Goal: Find specific page/section: Find specific page/section

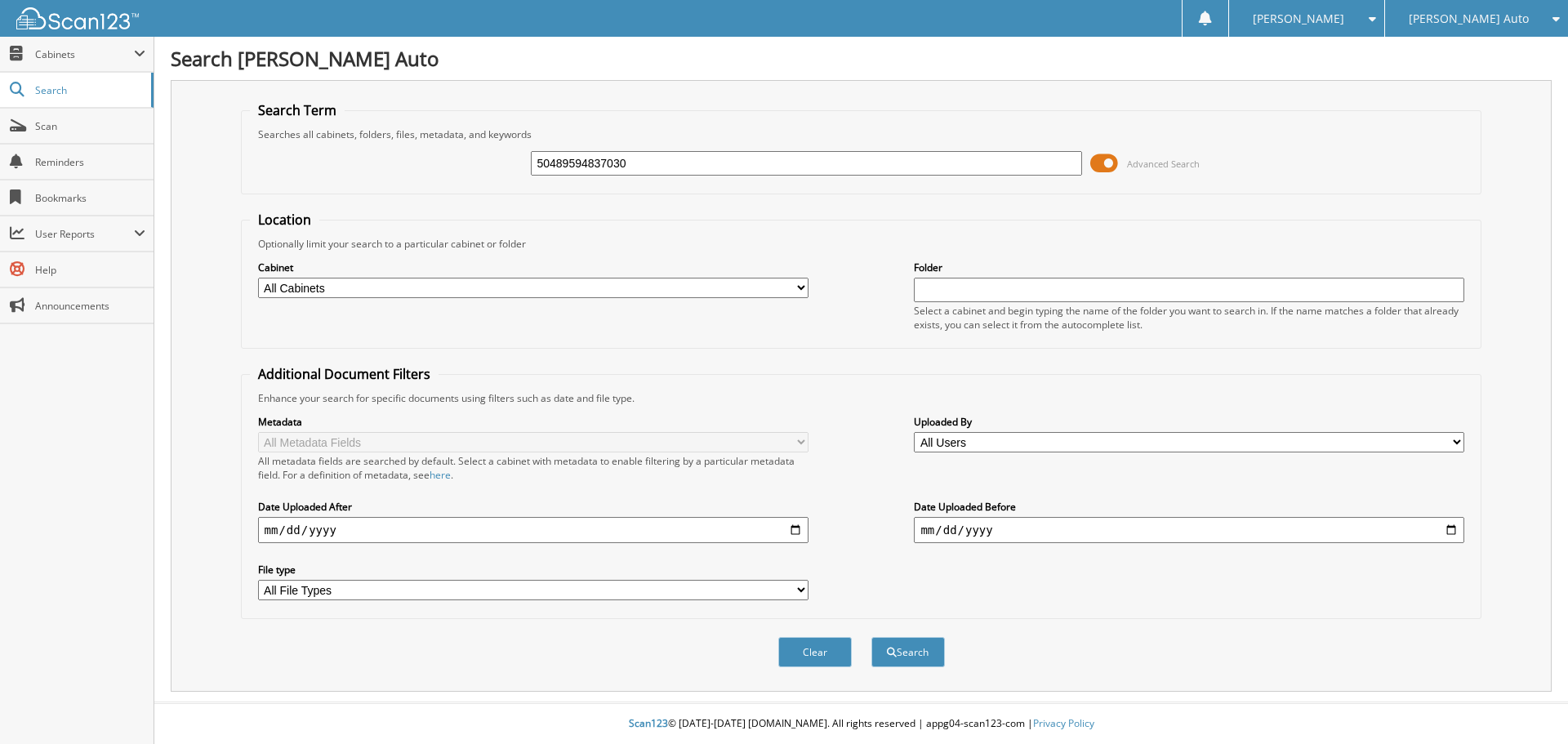
type input "50489594837030"
click at [871, 637] on button "Search" at bounding box center [908, 652] width 74 height 30
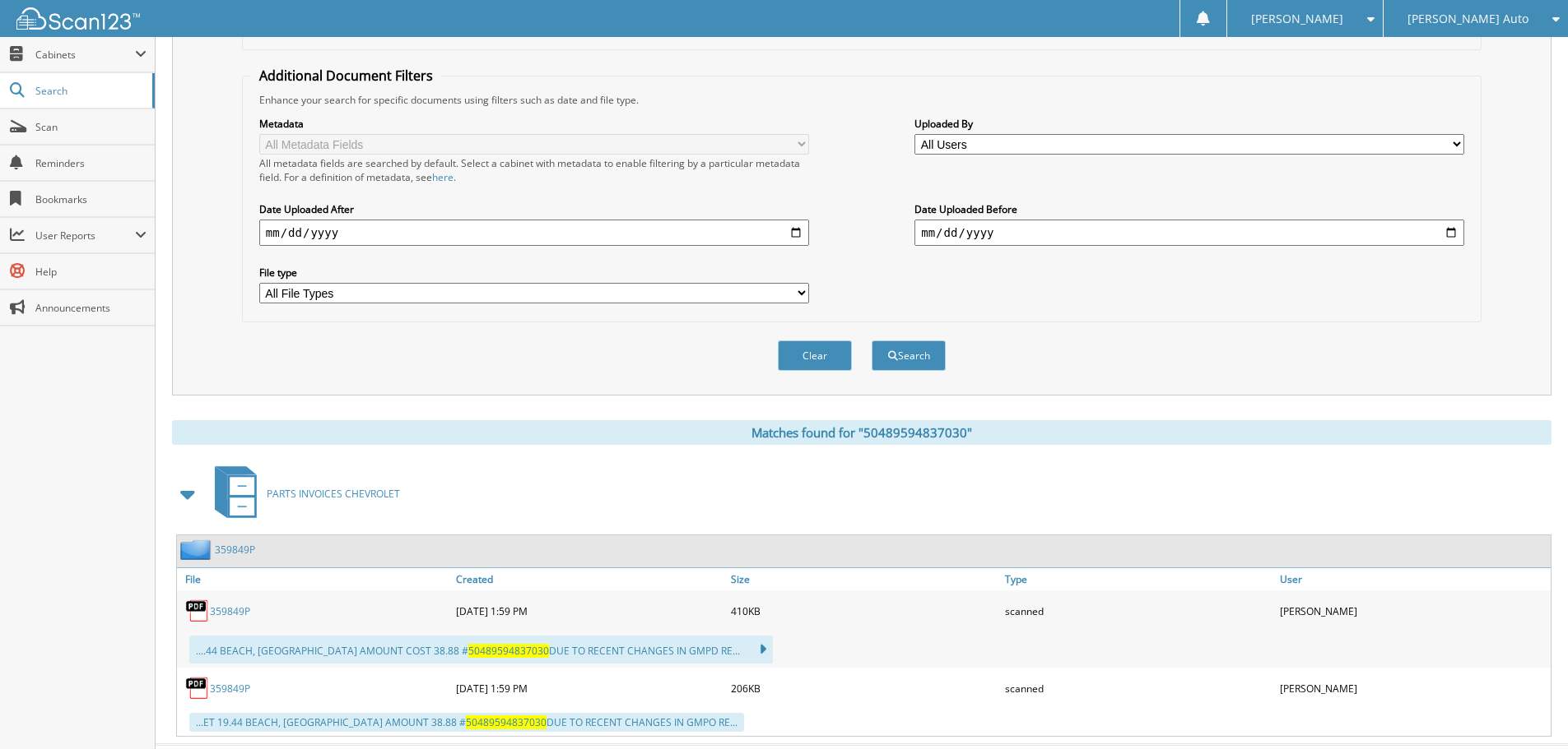
scroll to position [339, 0]
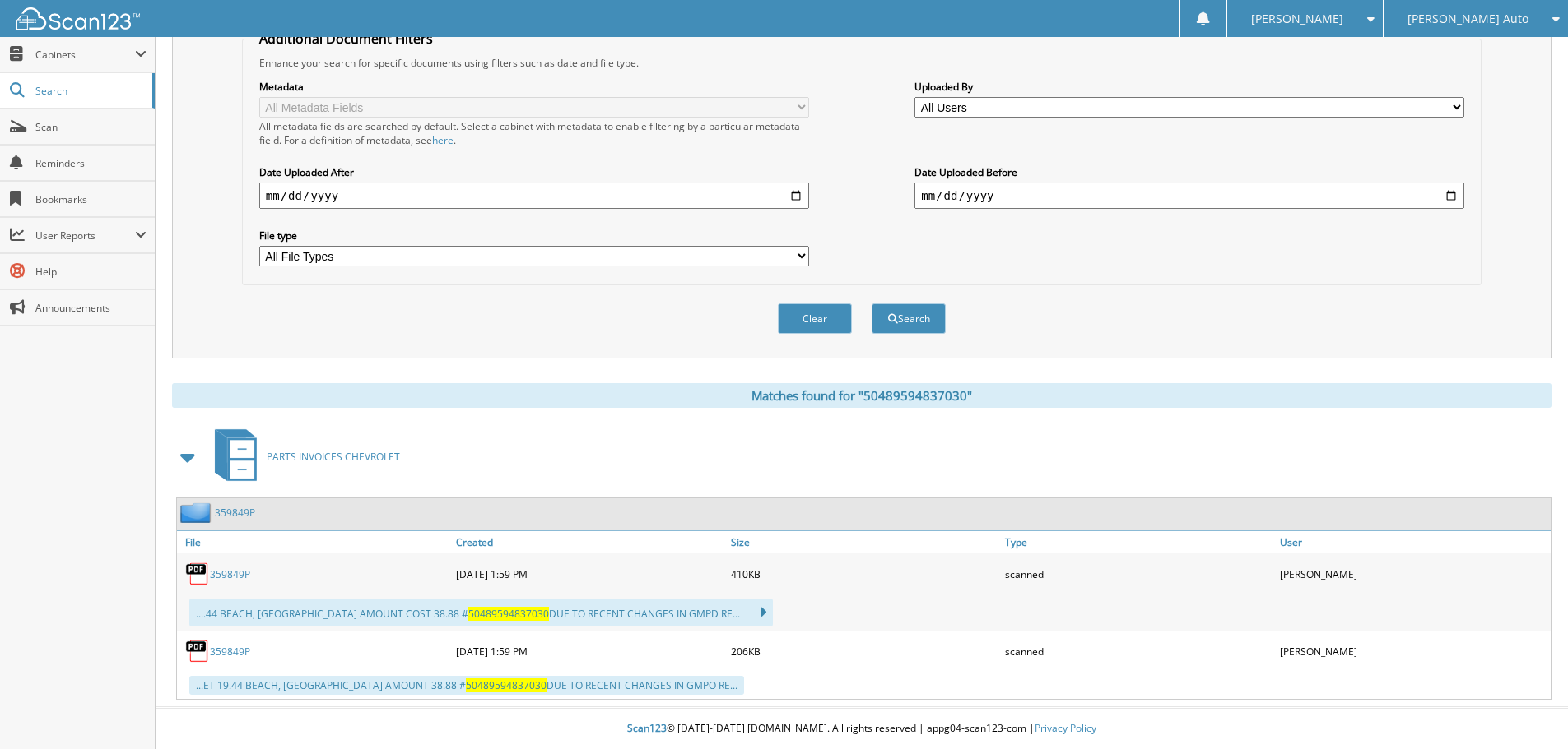
click at [240, 575] on link "359849P" at bounding box center [230, 574] width 40 height 14
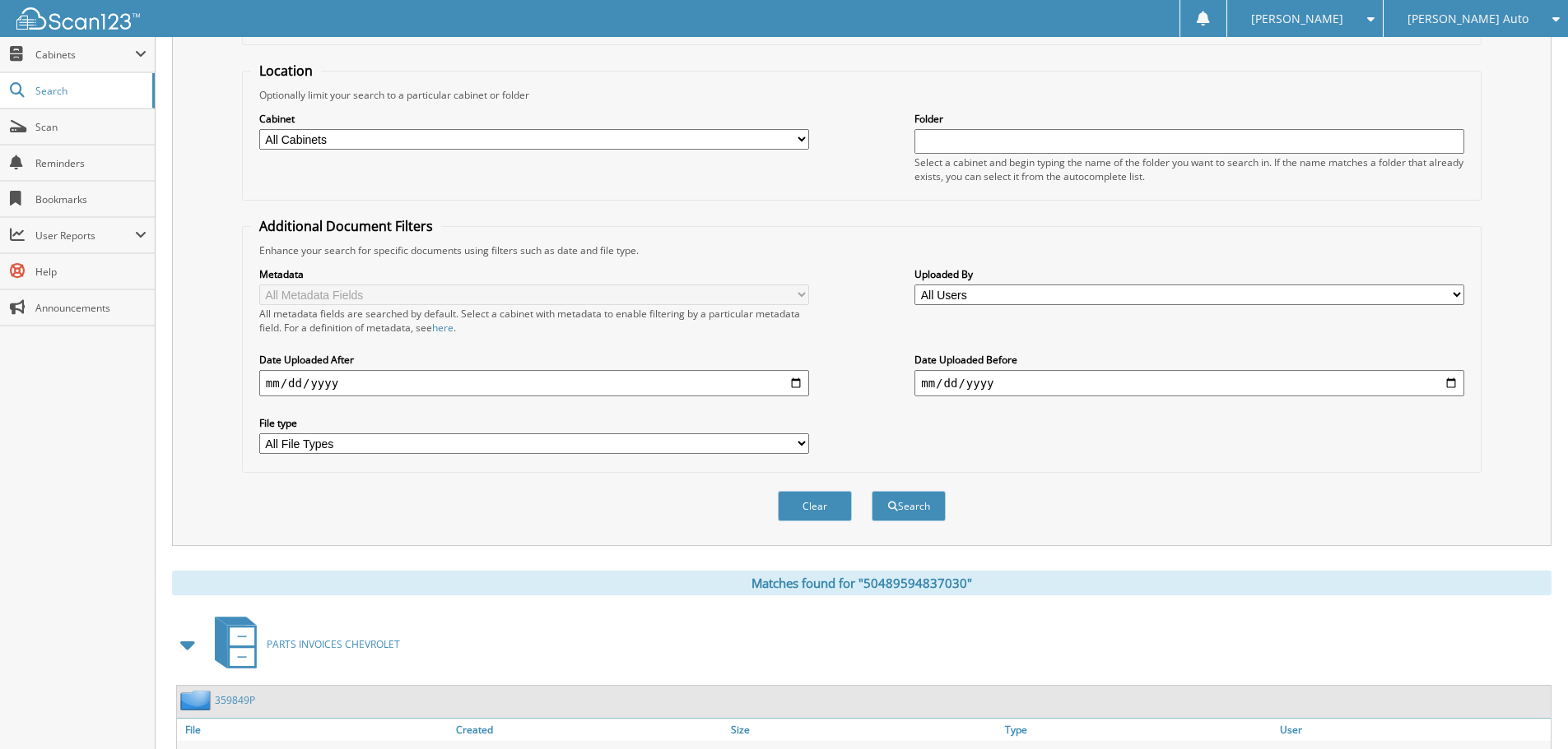
scroll to position [0, 0]
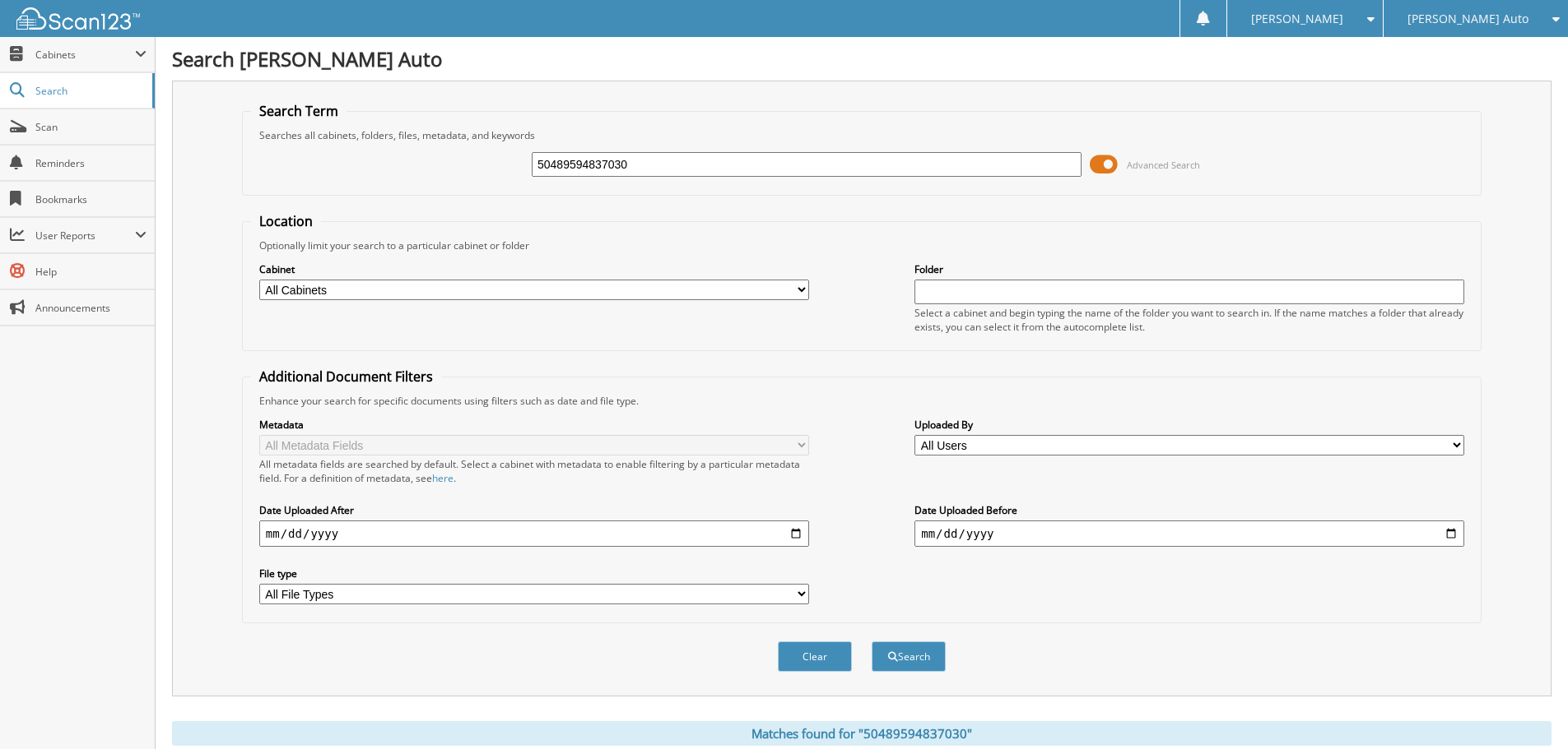
click at [382, 196] on form "Search Term Searches all cabinets, folders, files, metadata, and keywords 50489…" at bounding box center [861, 396] width 1240 height 588
type input "50567142415266"
click at [872, 642] on button "Search" at bounding box center [908, 656] width 74 height 31
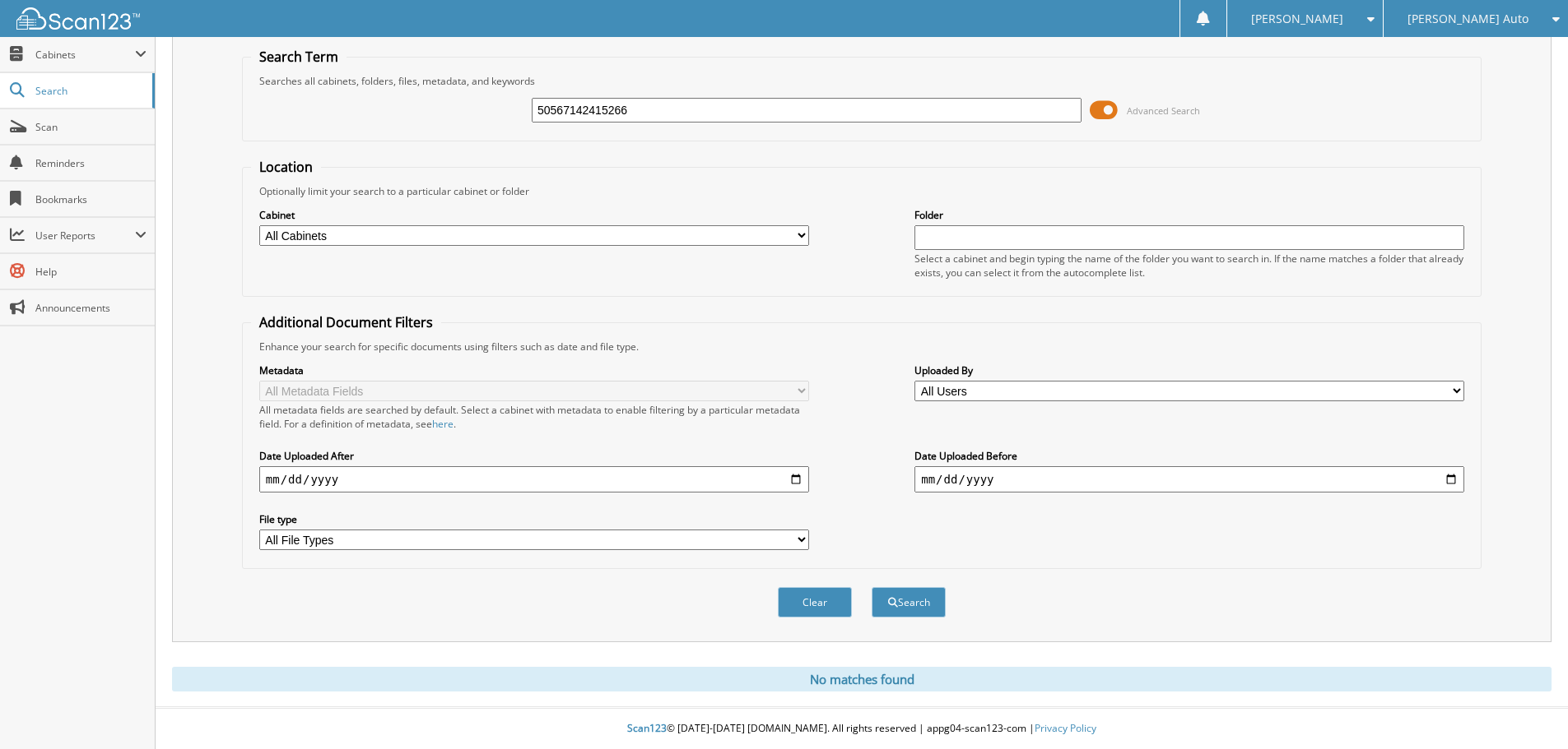
drag, startPoint x: 722, startPoint y: 107, endPoint x: 241, endPoint y: 105, distance: 481.0
click at [339, 89] on div "50567142415266 Advanced Search" at bounding box center [861, 110] width 1221 height 45
type input "280G474"
click at [872, 588] on button "Search" at bounding box center [908, 602] width 74 height 31
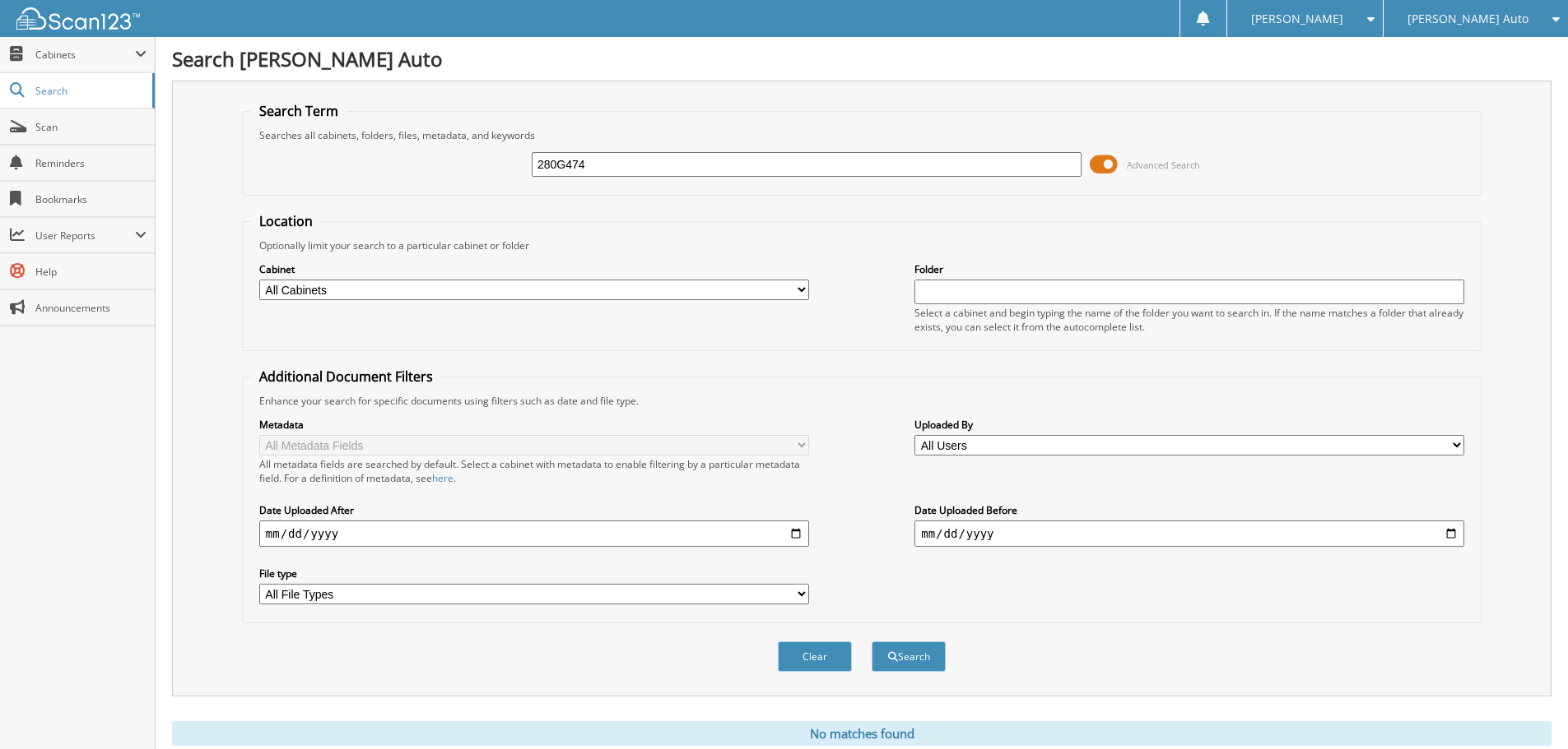
drag, startPoint x: 589, startPoint y: 168, endPoint x: 421, endPoint y: 207, distance: 172.5
click at [350, 168] on div "280G474 Advanced Search" at bounding box center [861, 164] width 1221 height 45
type input "359546P"
click at [872, 642] on button "Search" at bounding box center [908, 656] width 74 height 31
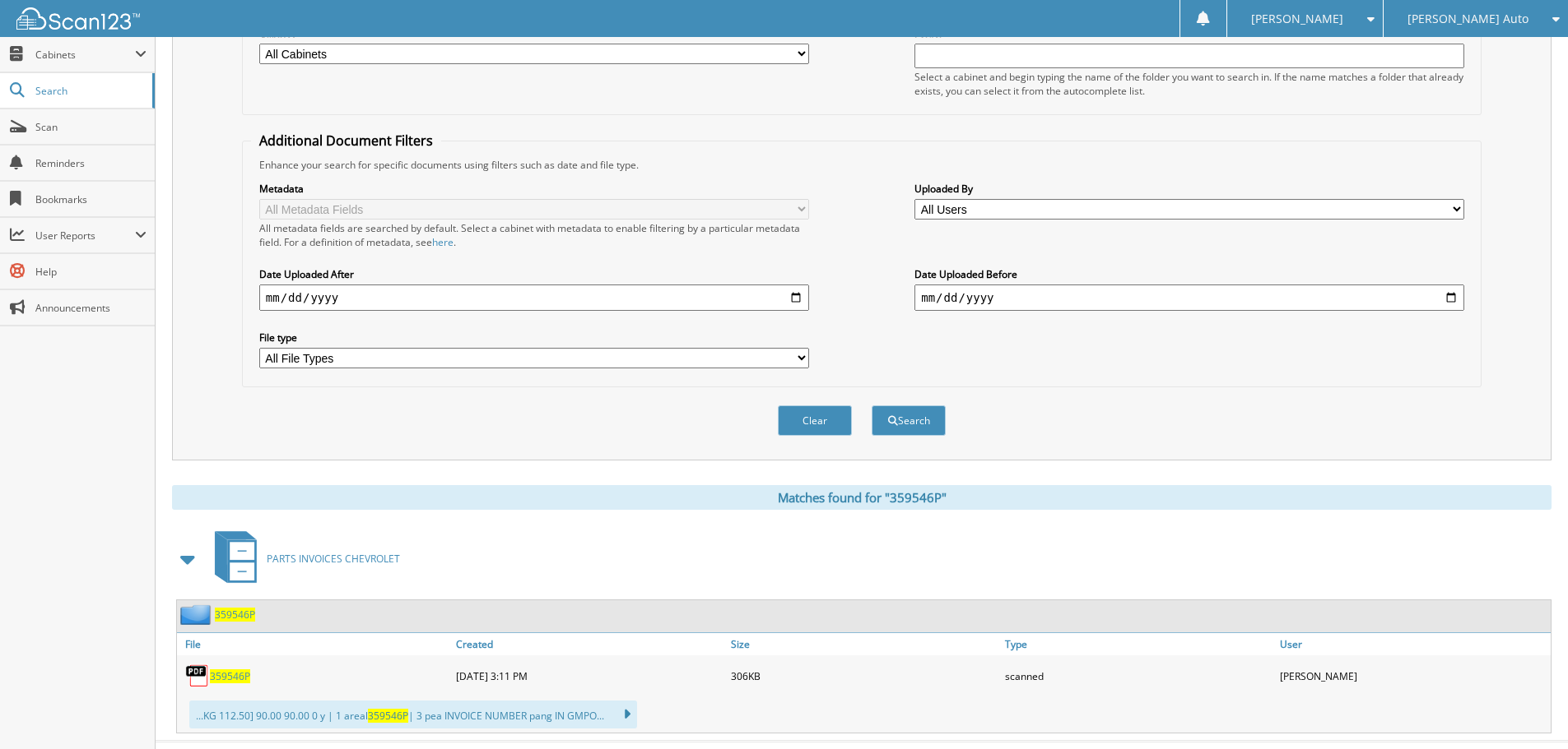
scroll to position [271, 0]
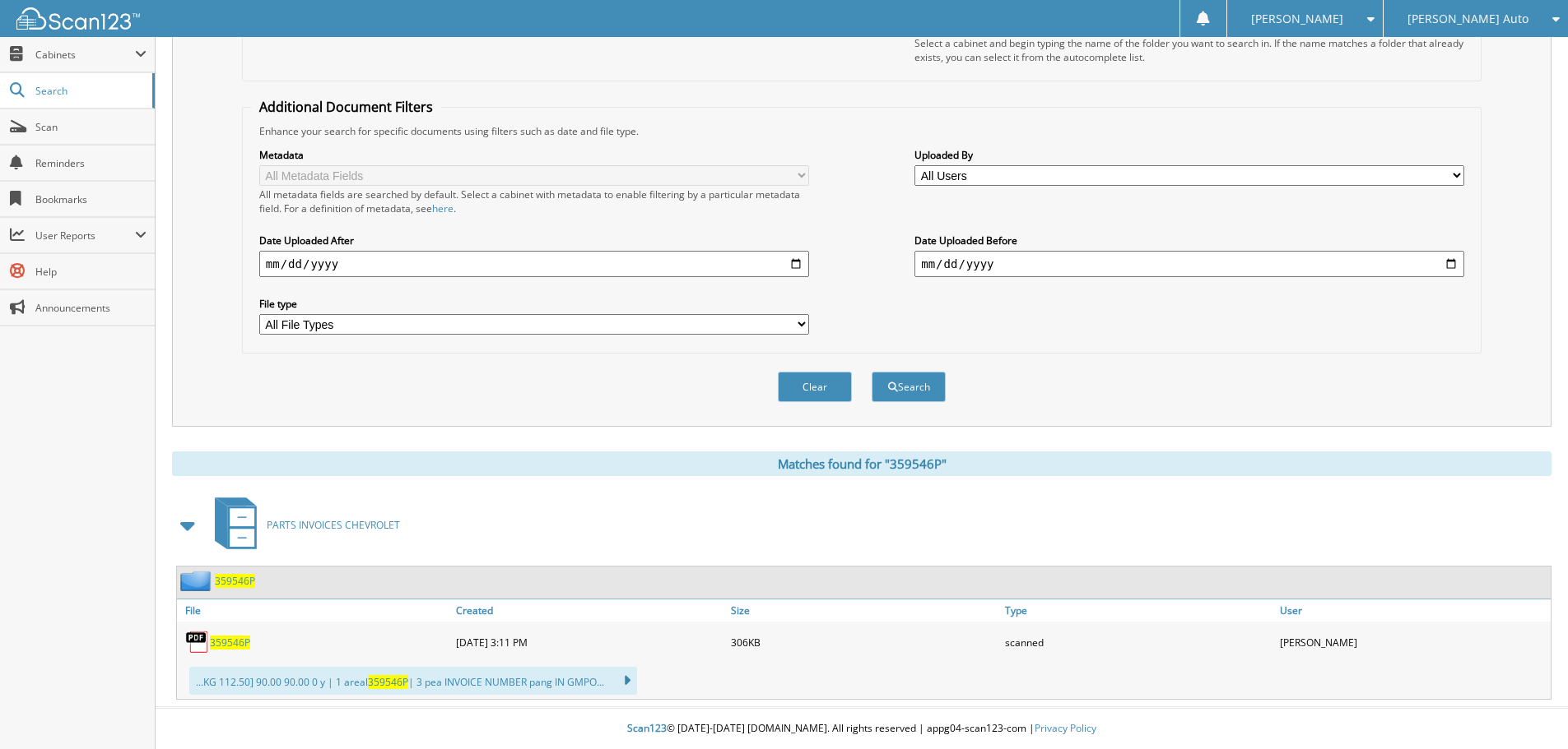
drag, startPoint x: 235, startPoint y: 646, endPoint x: 259, endPoint y: 643, distance: 24.2
click at [235, 646] on span "359546P" at bounding box center [230, 642] width 40 height 14
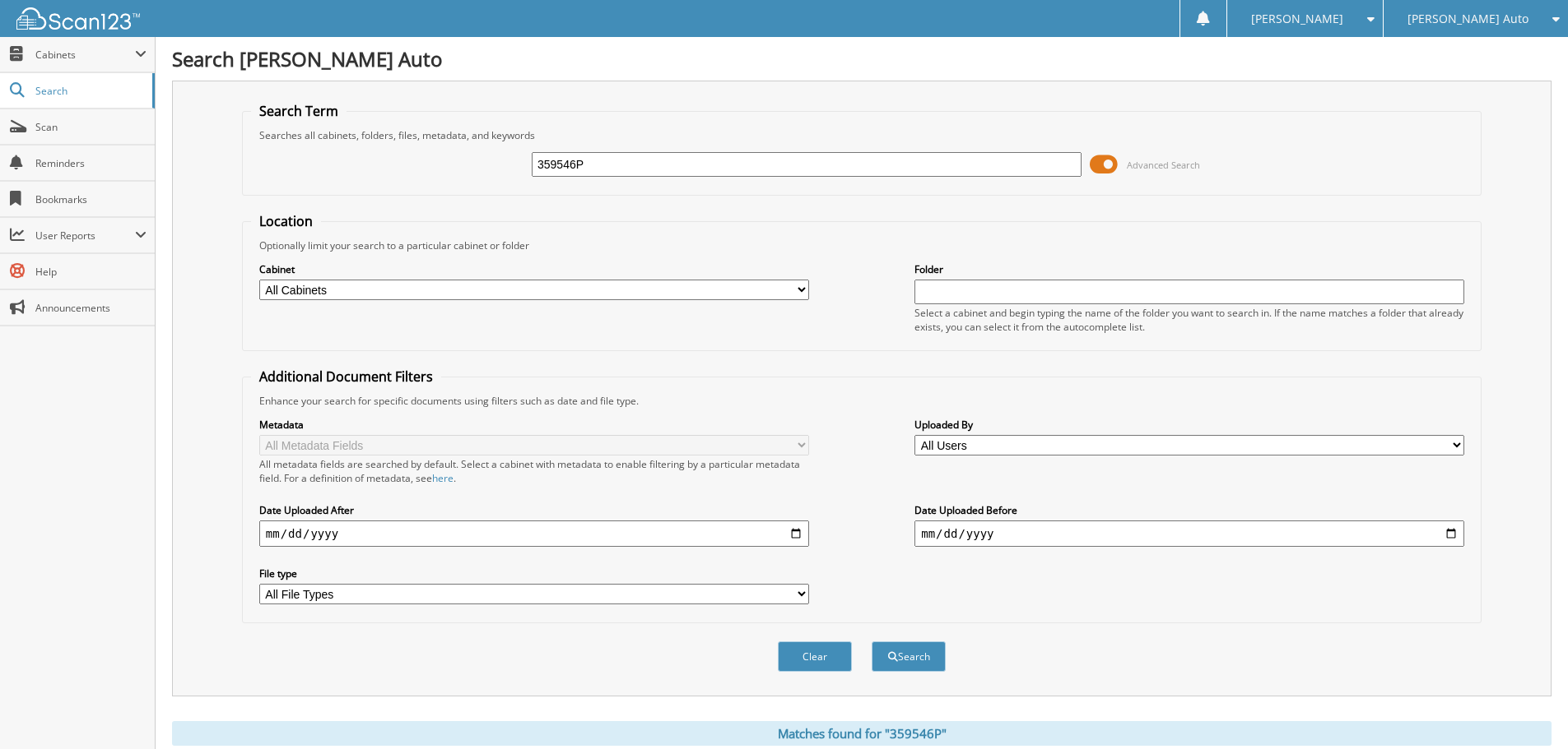
click at [1486, 16] on div "[PERSON_NAME] Auto" at bounding box center [1475, 18] width 168 height 37
click at [1486, 17] on div "[PERSON_NAME] Auto" at bounding box center [1475, 18] width 168 height 37
click at [93, 58] on span "Cabinets" at bounding box center [86, 55] width 100 height 14
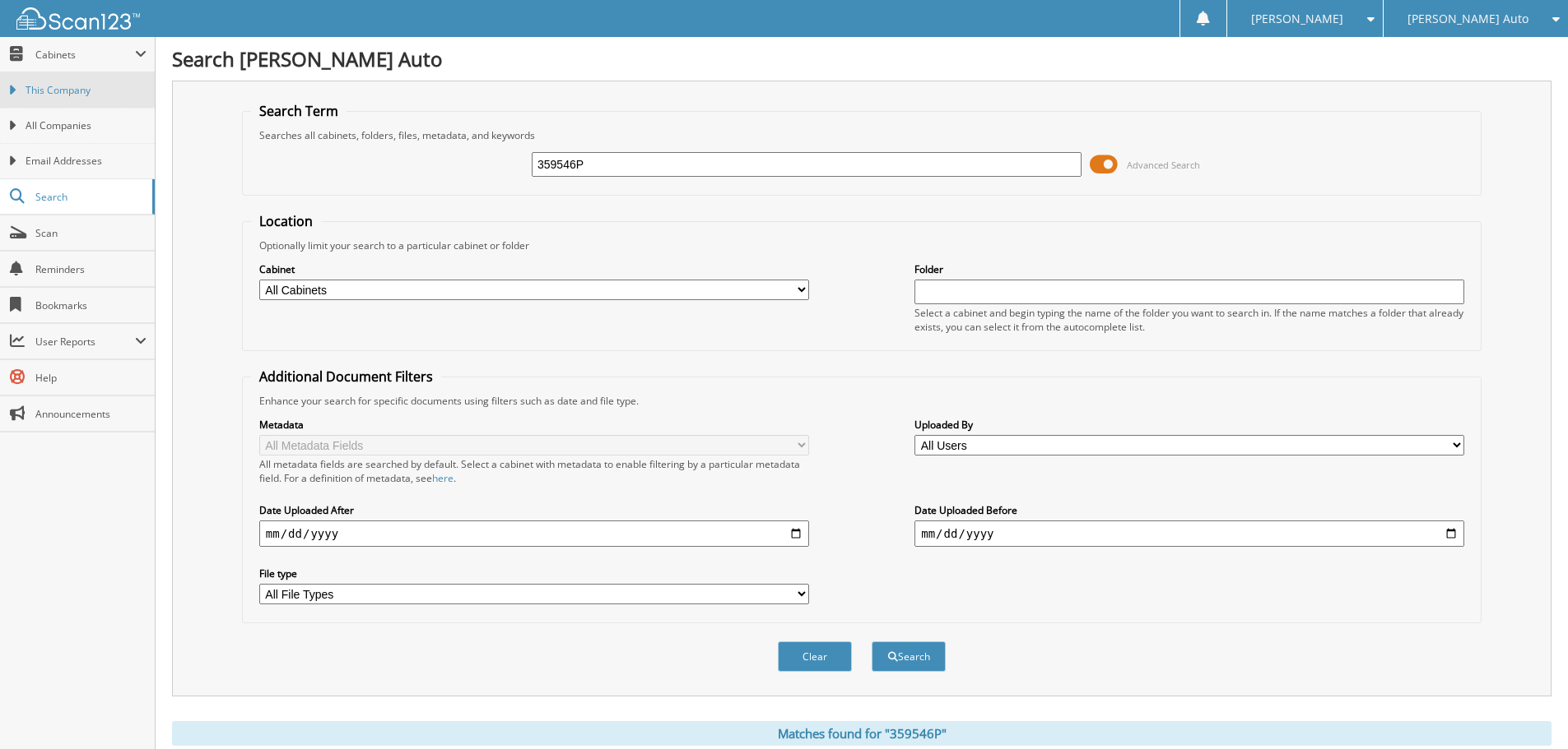
click at [93, 91] on span "This Company" at bounding box center [86, 90] width 121 height 15
